Goal: Task Accomplishment & Management: Use online tool/utility

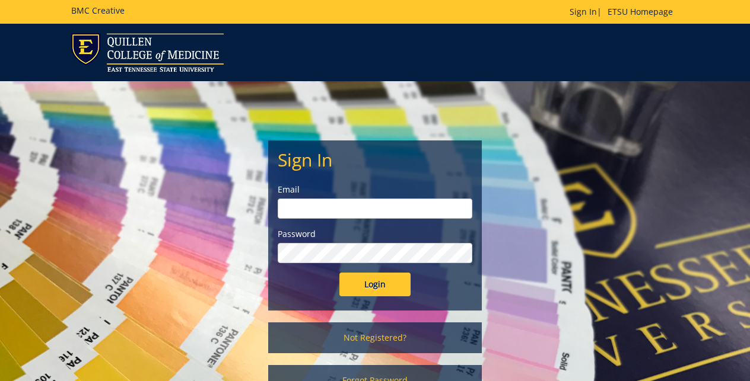
type input "[EMAIL_ADDRESS][DOMAIN_NAME]"
click at [362, 274] on input "Login" at bounding box center [374, 285] width 71 height 24
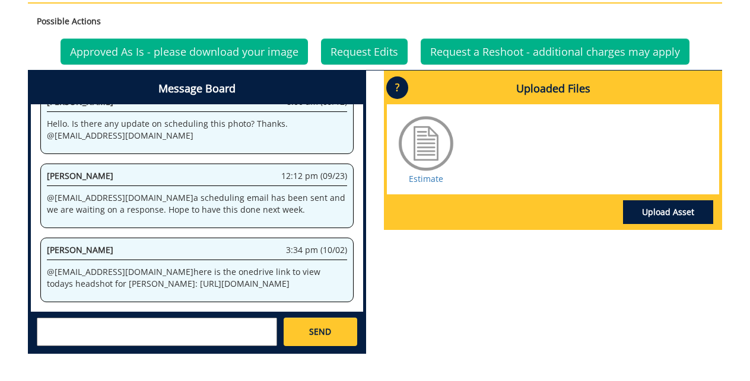
scroll to position [518, 0]
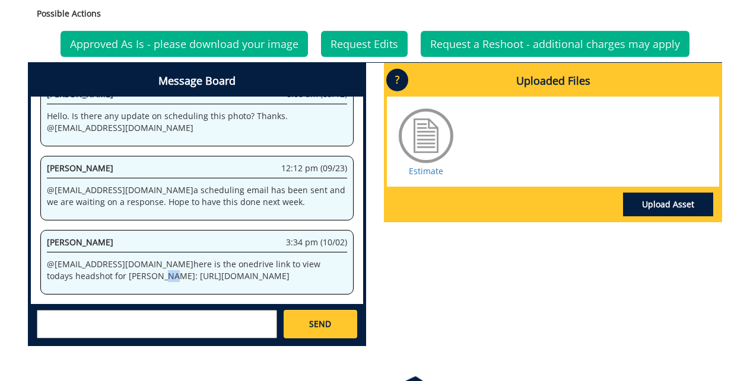
drag, startPoint x: 72, startPoint y: 256, endPoint x: 80, endPoint y: 258, distance: 7.9
click at [80, 259] on p "@ bennettcb@etsu.edu here is the onedrive link to view todays headshot for Beth…" at bounding box center [197, 271] width 300 height 24
drag, startPoint x: 70, startPoint y: 254, endPoint x: 147, endPoint y: 276, distance: 80.2
click at [147, 276] on p "@ bennettcb@etsu.edu here is the onedrive link to view todays headshot for Beth…" at bounding box center [197, 271] width 300 height 24
copy p "https://etsu365-my.sharepoint.com/:f:/g/personal/gougeja_etsu_edu/ErDa8TAyCuhMr…"
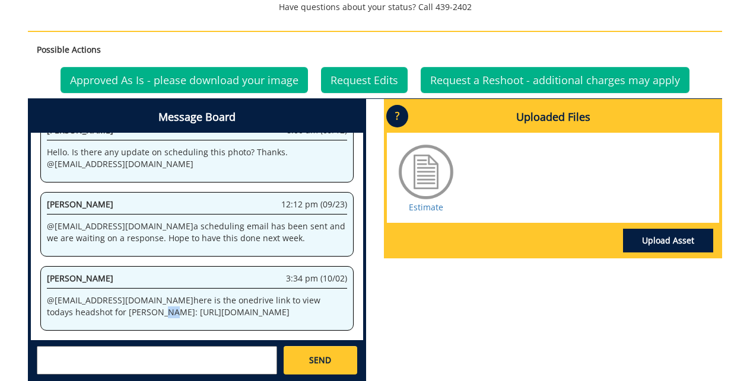
scroll to position [482, 0]
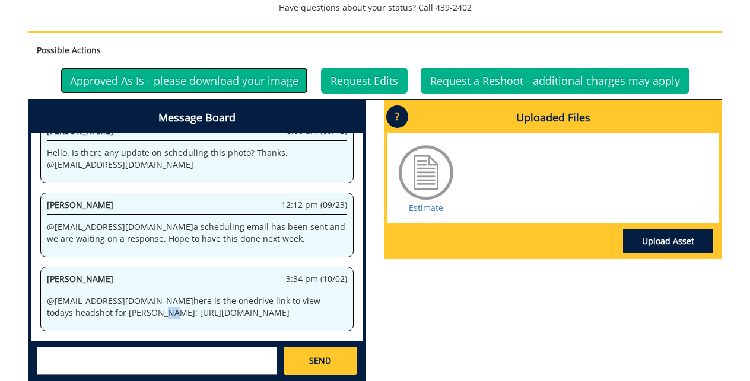
click at [203, 81] on link "Approved As Is - please download your image" at bounding box center [183, 81] width 247 height 26
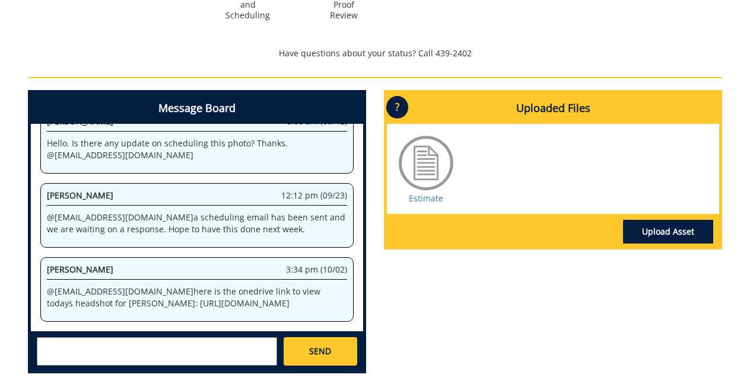
scroll to position [437, 0]
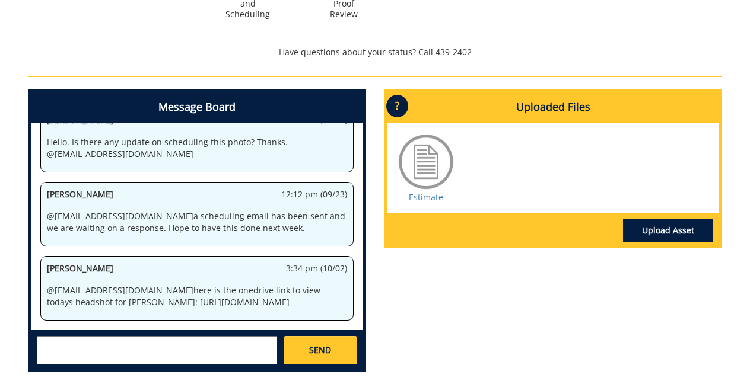
click at [198, 336] on textarea at bounding box center [157, 350] width 240 height 28
click at [196, 352] on textarea at bounding box center [157, 350] width 240 height 28
type textarea "Thank you @[EMAIL_ADDRESS][DOMAIN_NAME] ! This is great."
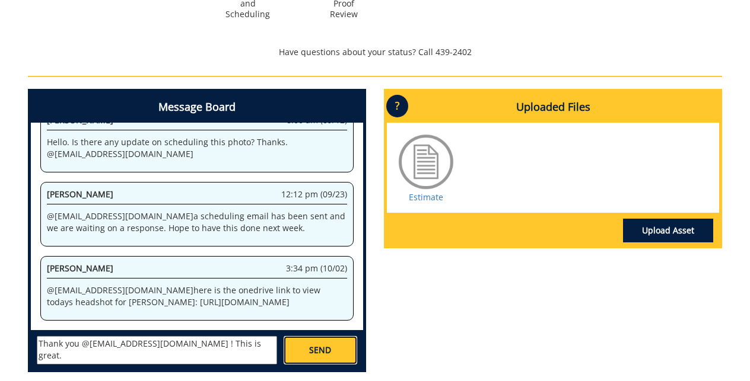
click at [331, 361] on link "SEND" at bounding box center [321, 350] width 74 height 28
